Goal: Find specific page/section: Find specific page/section

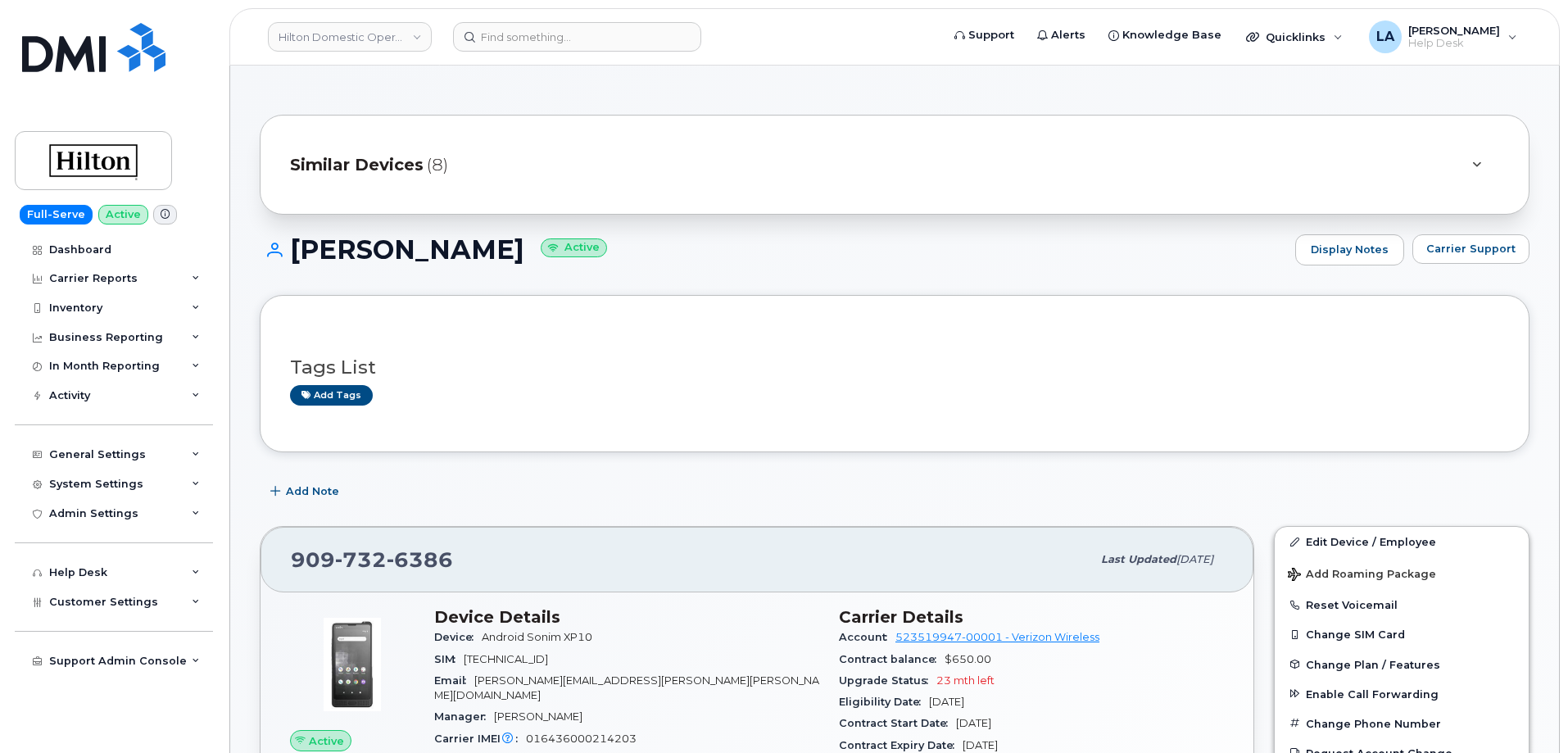
scroll to position [260, 0]
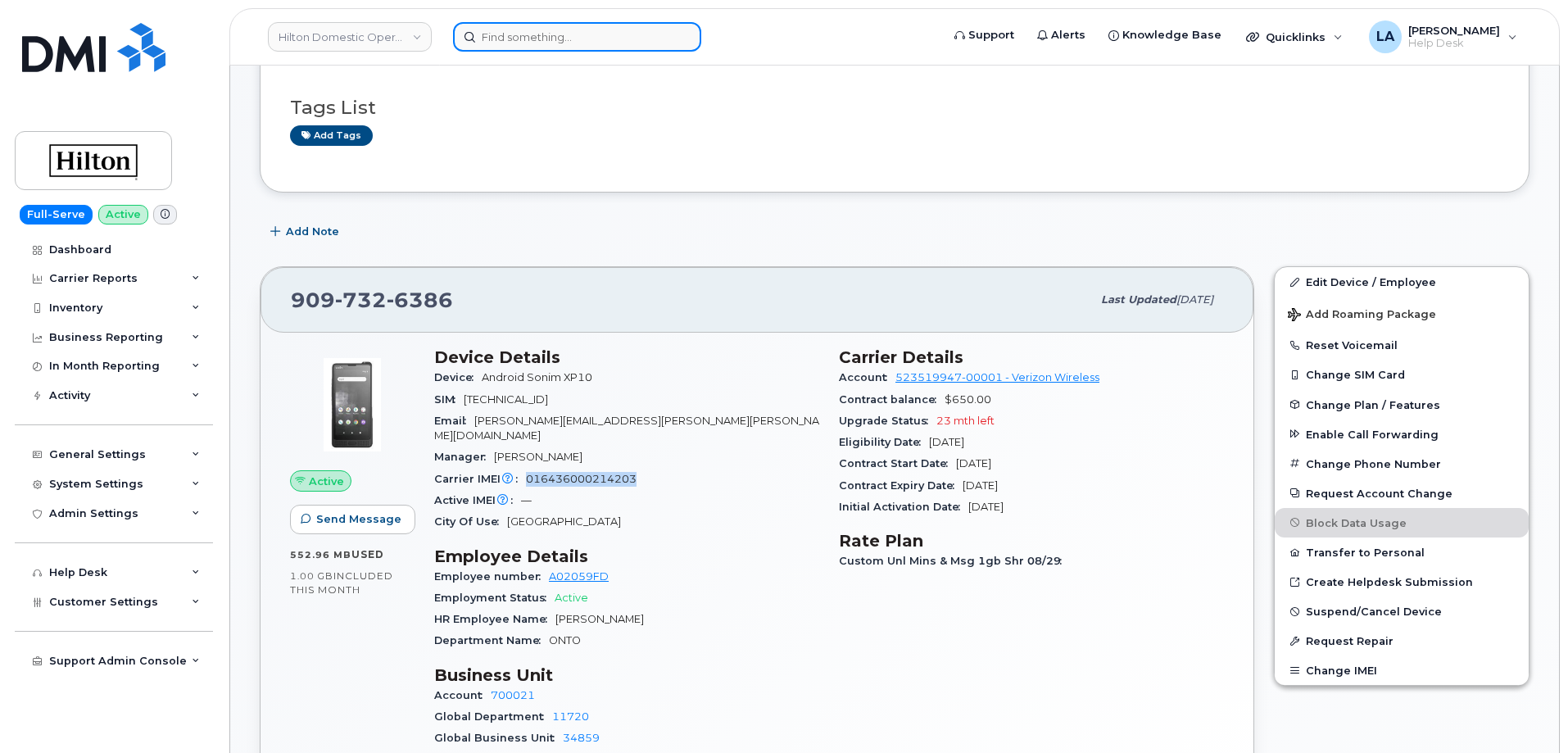
click at [553, 33] on input at bounding box center [577, 36] width 248 height 30
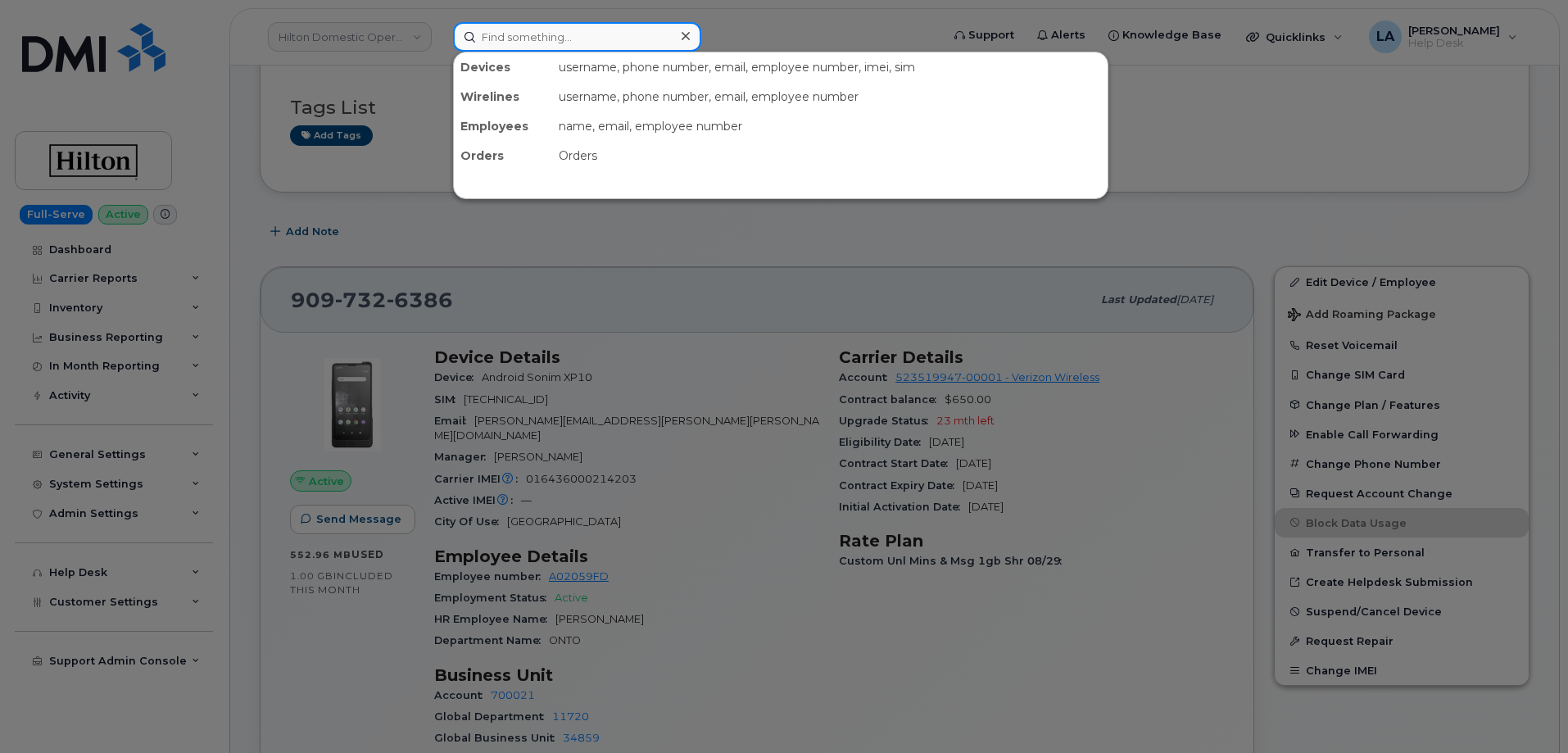
paste input "[PHONE_NUMBER]"
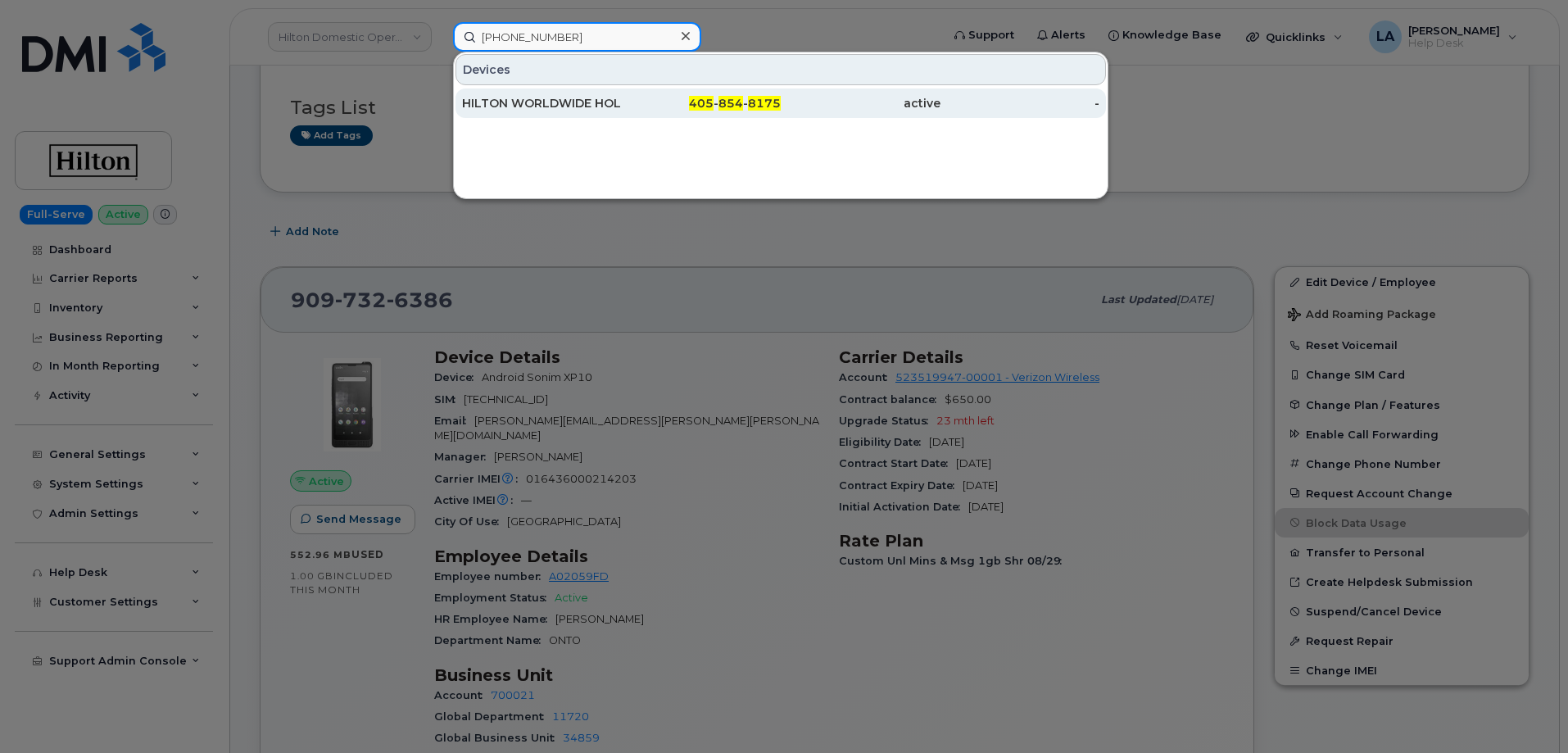
type input "[PHONE_NUMBER]"
click at [560, 105] on div "HILTON WORLDWIDE HOLDINGS INC." at bounding box center [542, 103] width 159 height 16
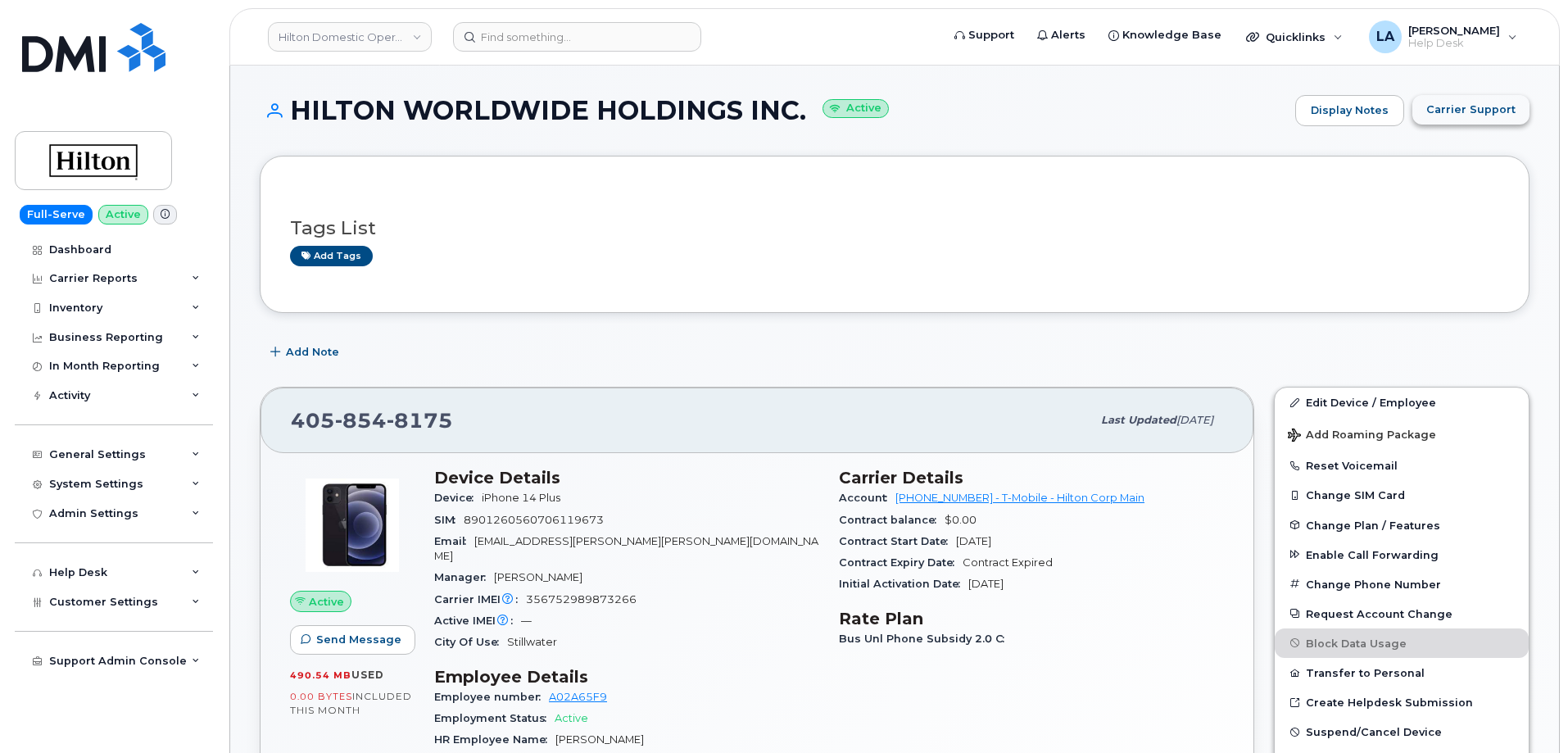
click at [1475, 109] on span "Carrier Support" at bounding box center [1471, 109] width 89 height 15
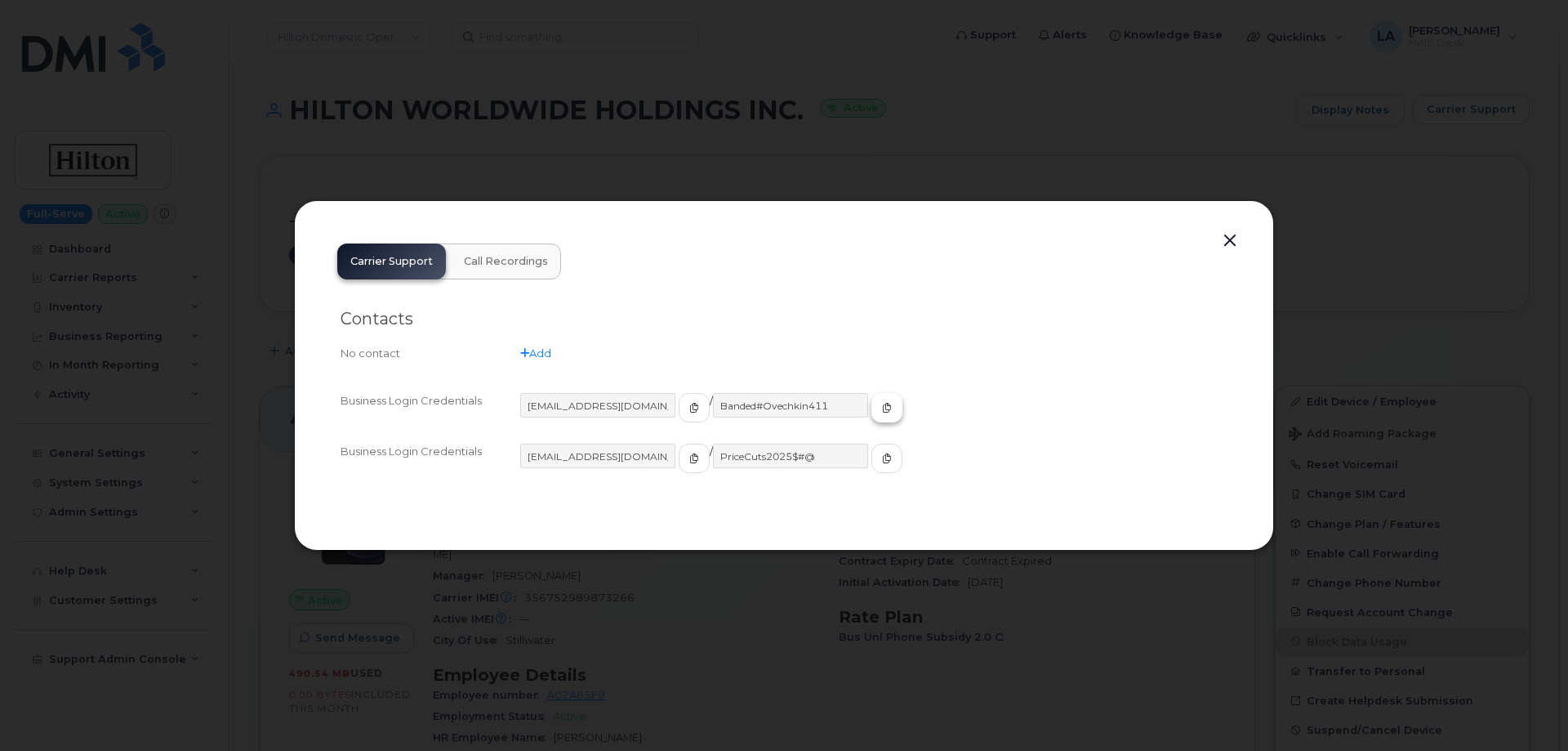
click at [882, 404] on icon "button" at bounding box center [887, 408] width 10 height 10
click at [678, 451] on button "button" at bounding box center [694, 457] width 31 height 29
click at [882, 458] on icon "button" at bounding box center [887, 458] width 10 height 10
click at [1227, 237] on button "button" at bounding box center [1229, 241] width 24 height 23
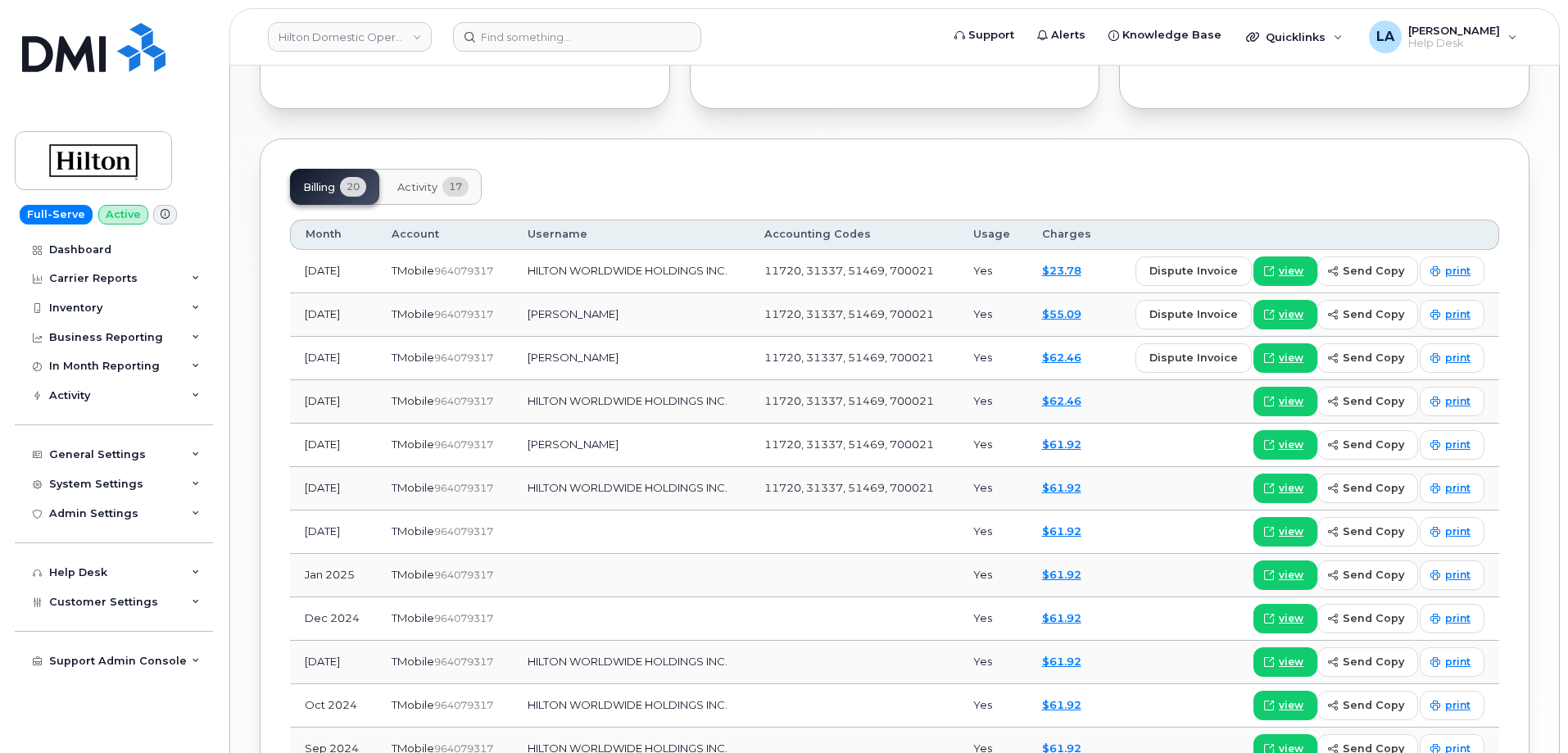
scroll to position [1215, 0]
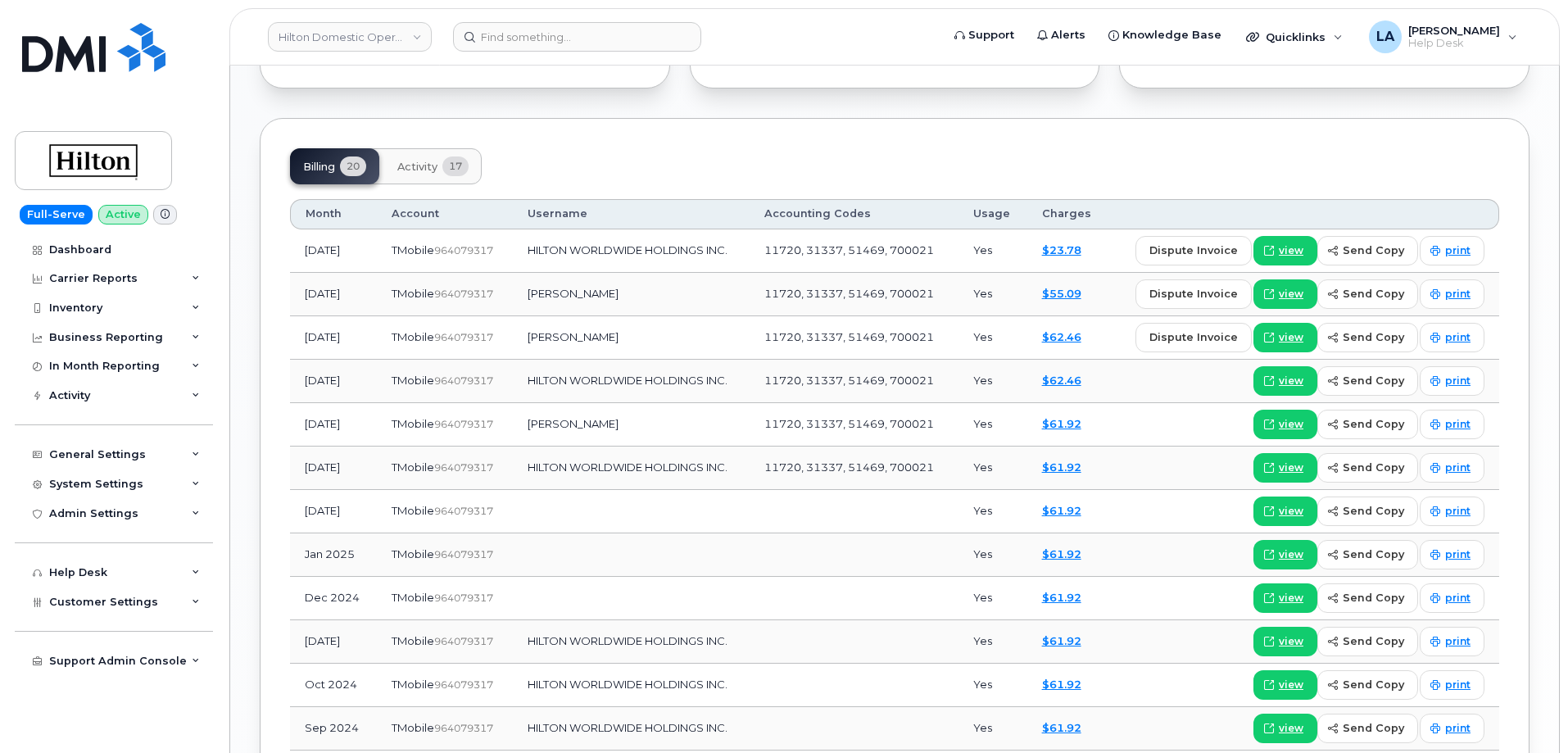
drag, startPoint x: 1566, startPoint y: 406, endPoint x: 1557, endPoint y: 294, distance: 112.4
click at [1557, 294] on body "Hilton Domestic Operating Company Inc Support Alerts Knowledge Base Quicklinks …" at bounding box center [784, 4] width 1568 height 2439
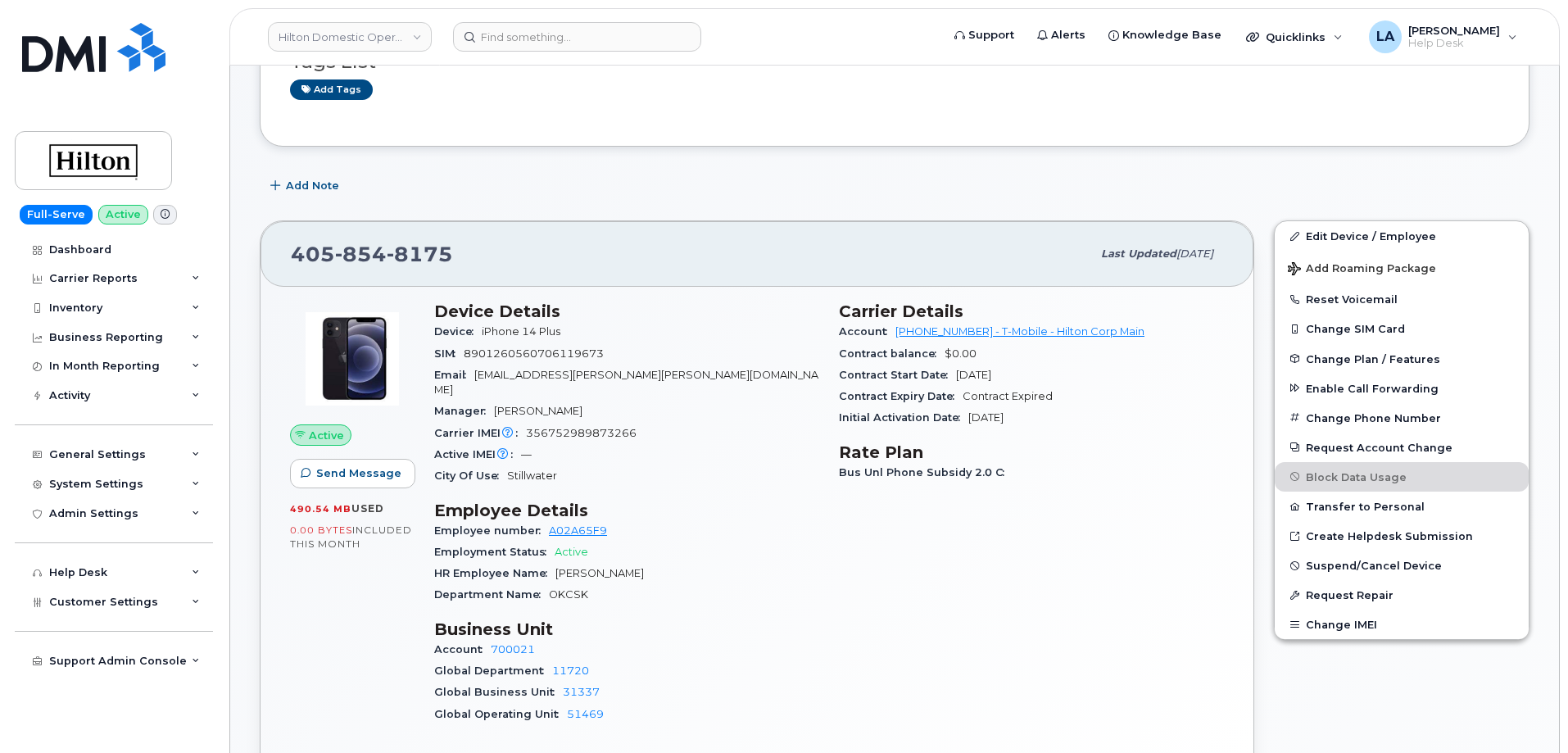
scroll to position [24, 0]
